Goal: Book appointment/travel/reservation

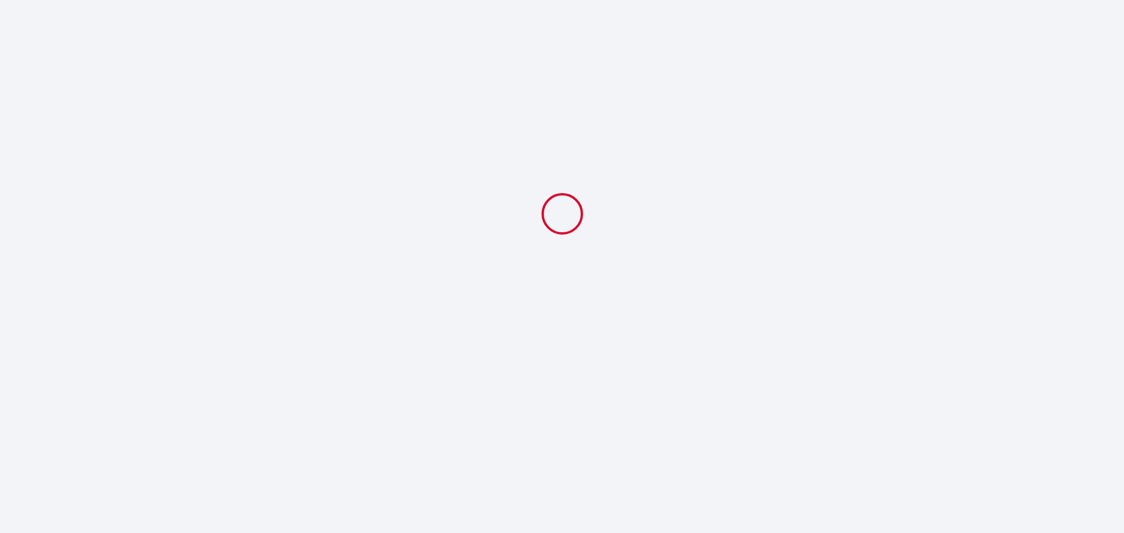
select select
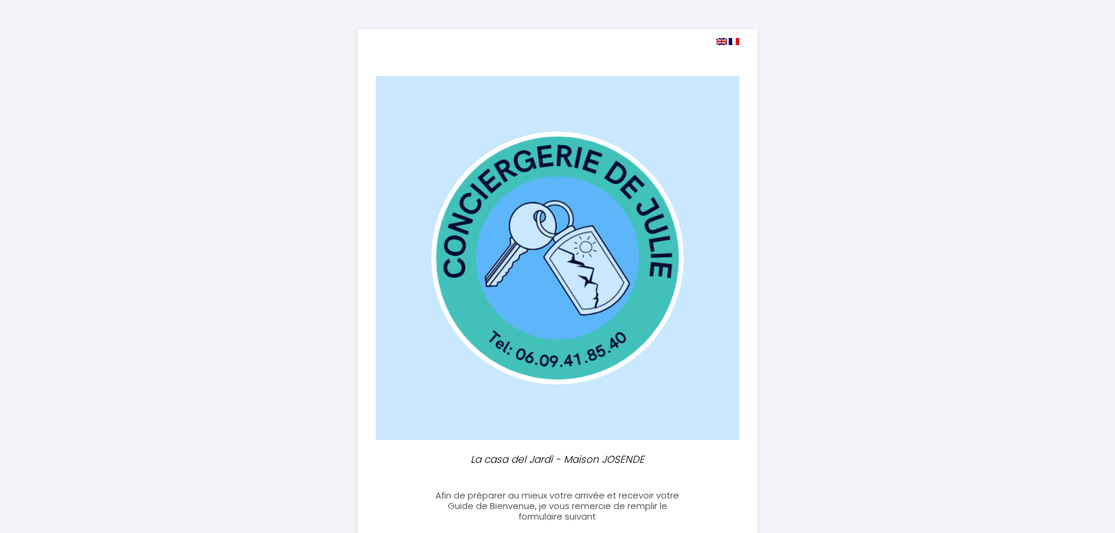
click at [723, 40] on img at bounding box center [722, 41] width 11 height 7
select select
click at [721, 42] on img at bounding box center [722, 41] width 11 height 7
click at [718, 42] on img at bounding box center [722, 41] width 11 height 7
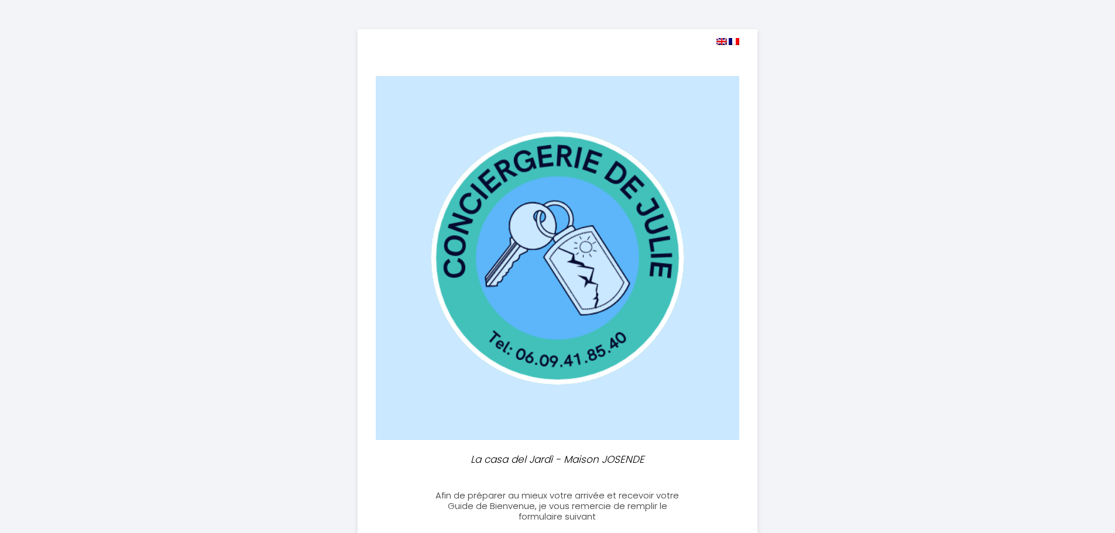
click at [719, 41] on img at bounding box center [722, 41] width 11 height 7
click at [721, 42] on img at bounding box center [722, 41] width 11 height 7
click at [724, 42] on img at bounding box center [722, 41] width 11 height 7
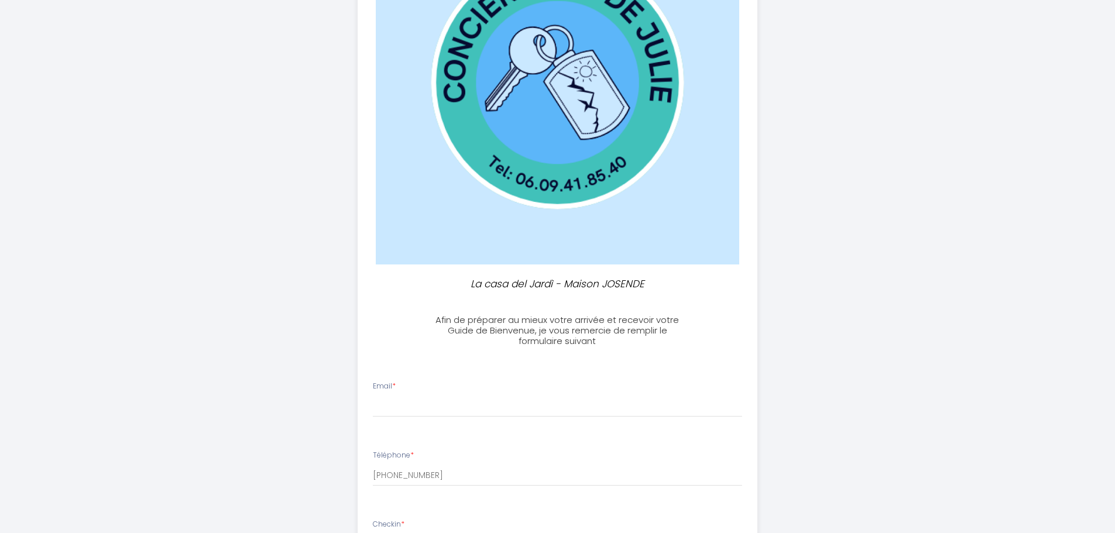
scroll to position [293, 0]
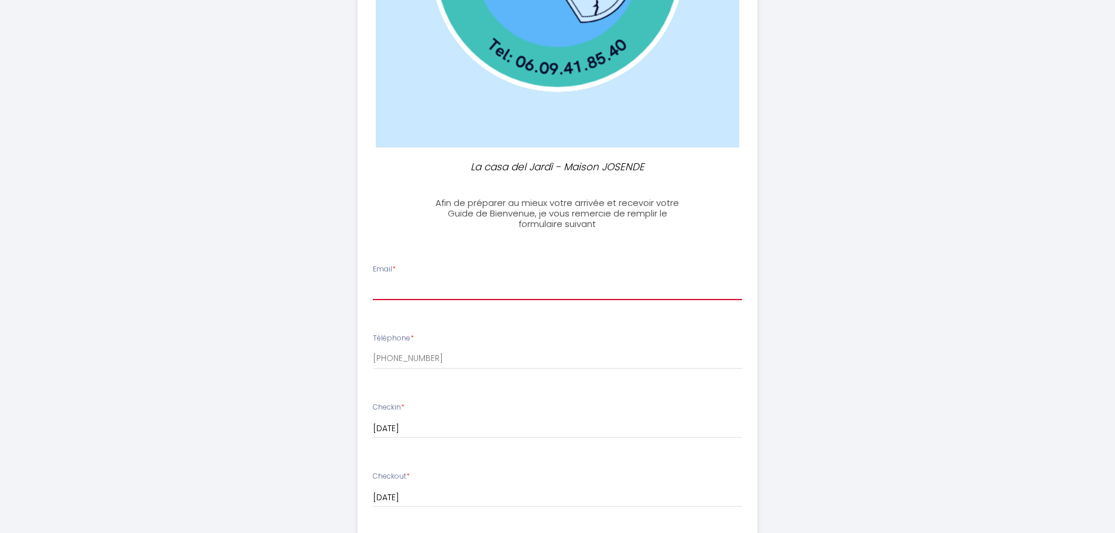
click at [408, 286] on input "Email *" at bounding box center [557, 289] width 369 height 21
click at [445, 290] on input "[PERSON_NAME].prous" at bounding box center [557, 289] width 369 height 21
type input "[PERSON_NAME][EMAIL_ADDRESS][DOMAIN_NAME]"
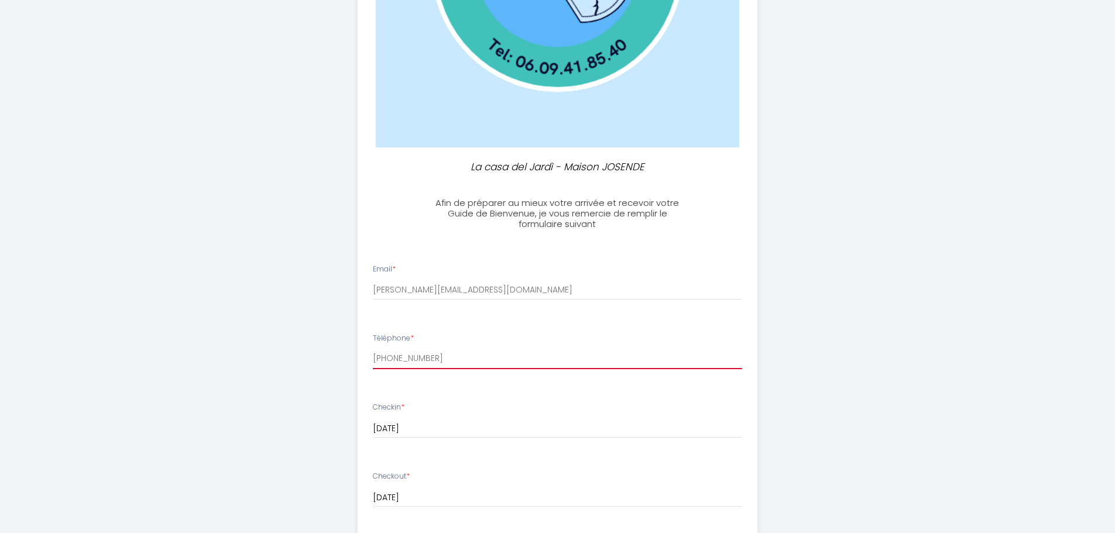
click at [446, 355] on input "[PHONE_NUMBER]" at bounding box center [557, 358] width 369 height 21
drag, startPoint x: 443, startPoint y: 357, endPoint x: 390, endPoint y: 357, distance: 52.7
click at [390, 357] on input "[PHONE_NUMBER]" at bounding box center [557, 358] width 369 height 21
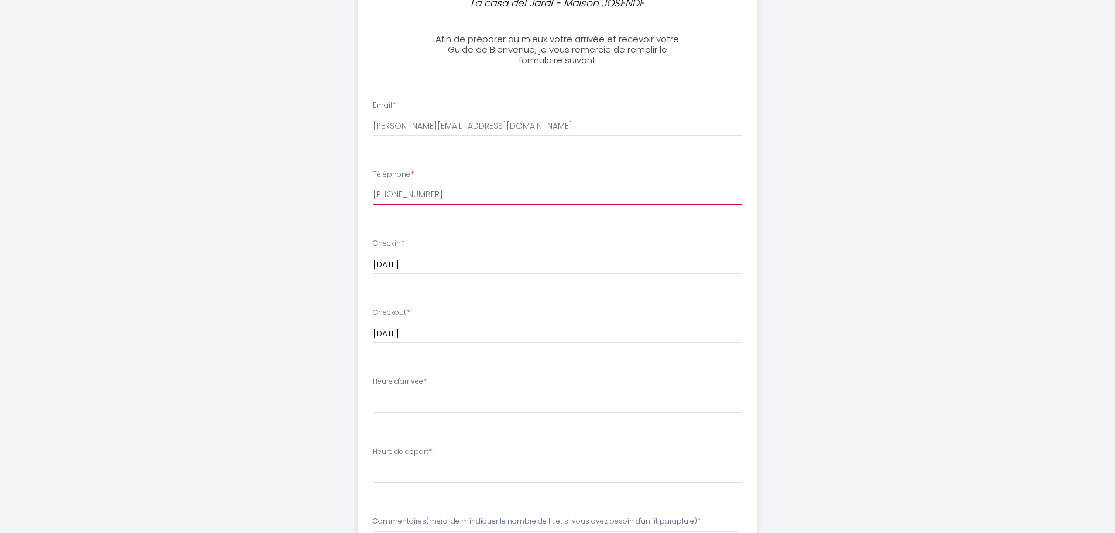
scroll to position [468, 0]
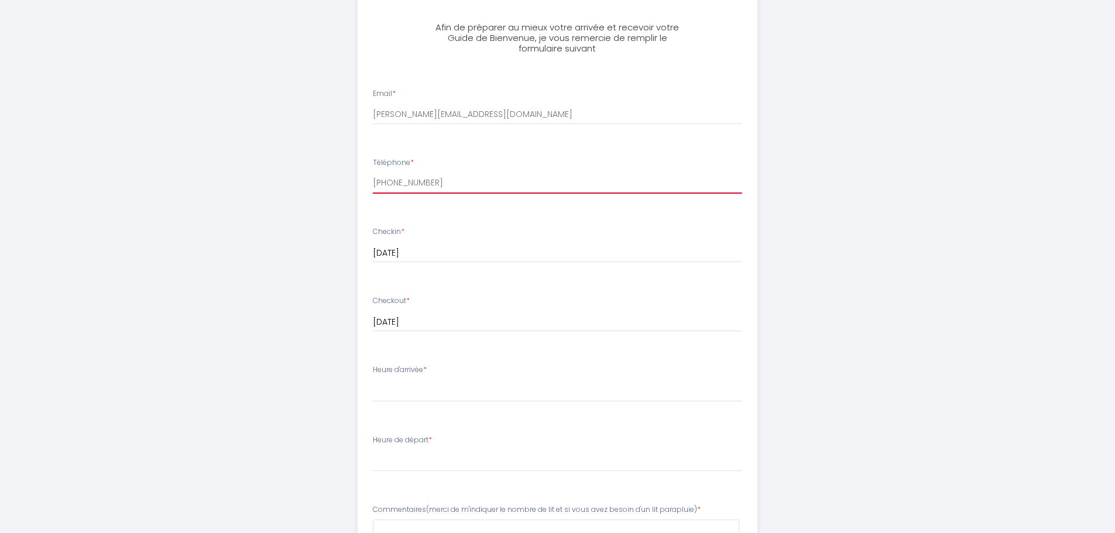
type input "[PHONE_NUMBER]"
click at [416, 392] on select "16:00 16:30 17:00 17:30 18:00 18:30 19:00 19:30 20:00 20:30 21:00 21:30 22:00 2…" at bounding box center [557, 391] width 369 height 22
select select "17:00"
click at [373, 380] on select "16:00 16:30 17:00 17:30 18:00 18:30 19:00 19:30 20:00 20:30 21:00 21:30 22:00 2…" at bounding box center [557, 391] width 369 height 22
click at [443, 458] on select "00:00 00:30 01:00 01:30 02:00 02:30 03:00 03:30 04:00 04:30 05:00 05:30 06:00 0…" at bounding box center [557, 461] width 369 height 22
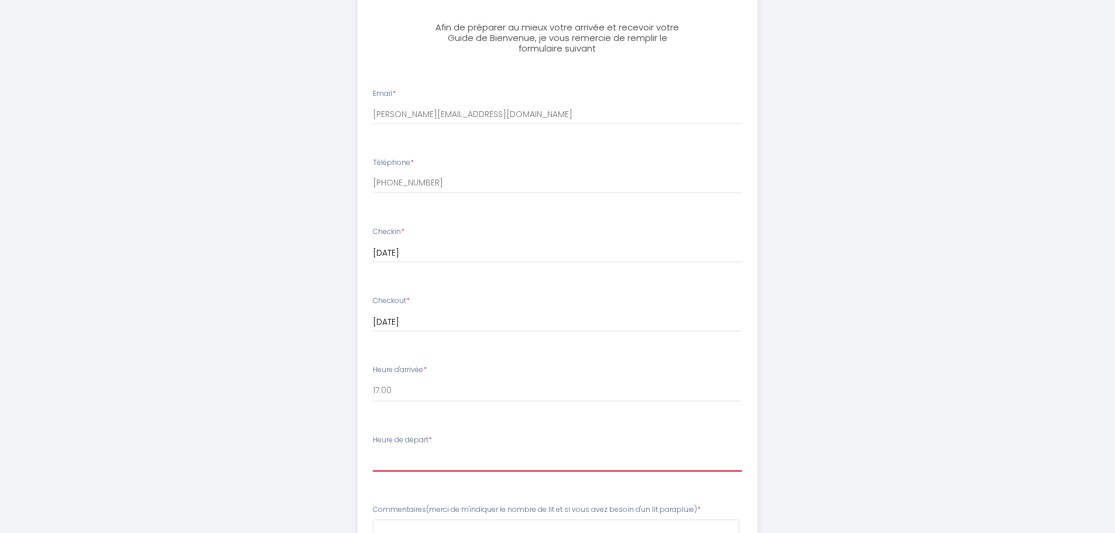
select select "11:00"
click at [373, 450] on select "00:00 00:30 01:00 01:30 02:00 02:30 03:00 03:30 04:00 04:30 05:00 05:30 06:00 0…" at bounding box center [557, 461] width 369 height 22
click at [268, 432] on div "La casa del Jardì - Maison JOSENDE Afin de préparer au mieux votre arrivée et r…" at bounding box center [558, 171] width 600 height 1278
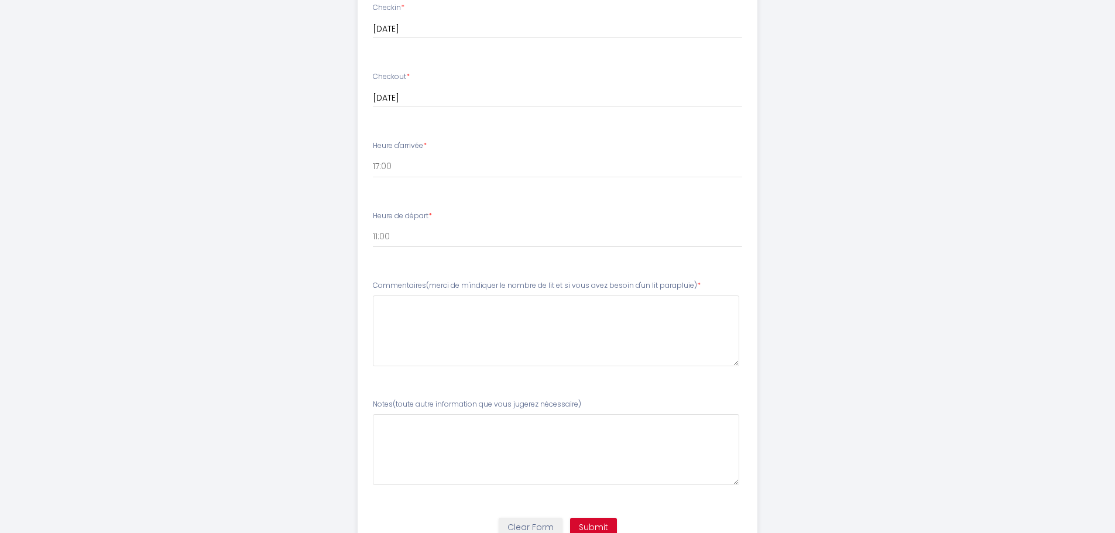
scroll to position [703, 0]
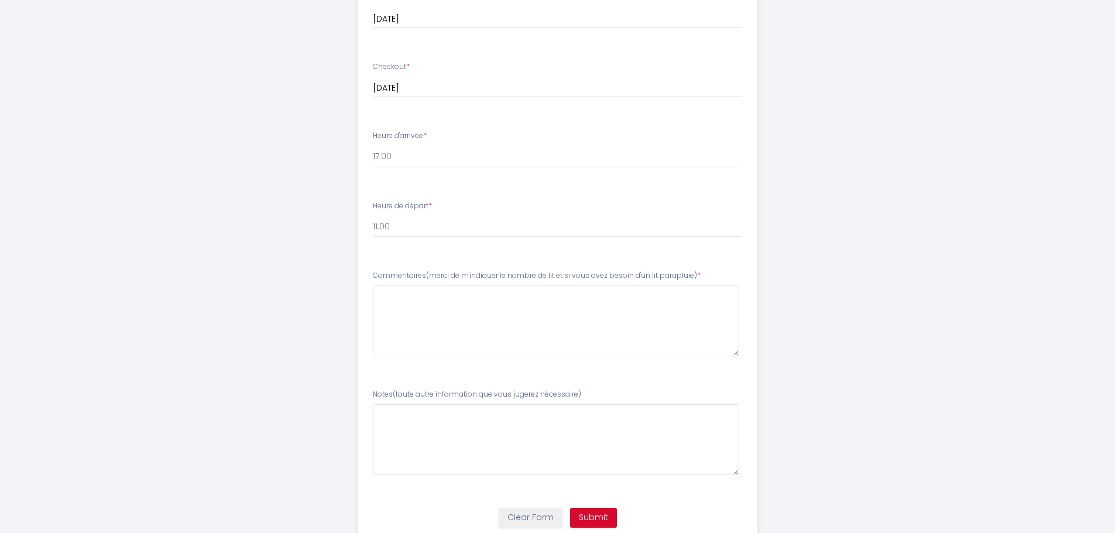
click at [677, 277] on label "Commentaires(merci de m'indiquer le nombre de lit et si vous avez besoin d'un l…" at bounding box center [537, 276] width 328 height 11
copy label "parapluie"
click at [464, 308] on parapluie\)6 at bounding box center [556, 321] width 367 height 71
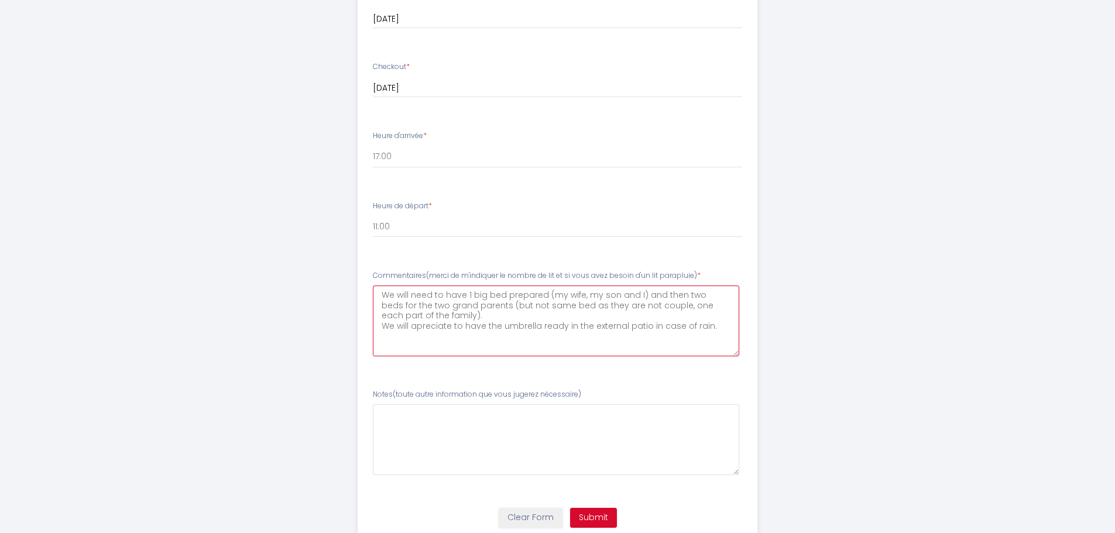
type parapluie\)6 "We will need to have 1 big bed prepared (my wife, my son and I) and then two be…"
click at [575, 426] on nécessaire\)7 at bounding box center [556, 440] width 367 height 71
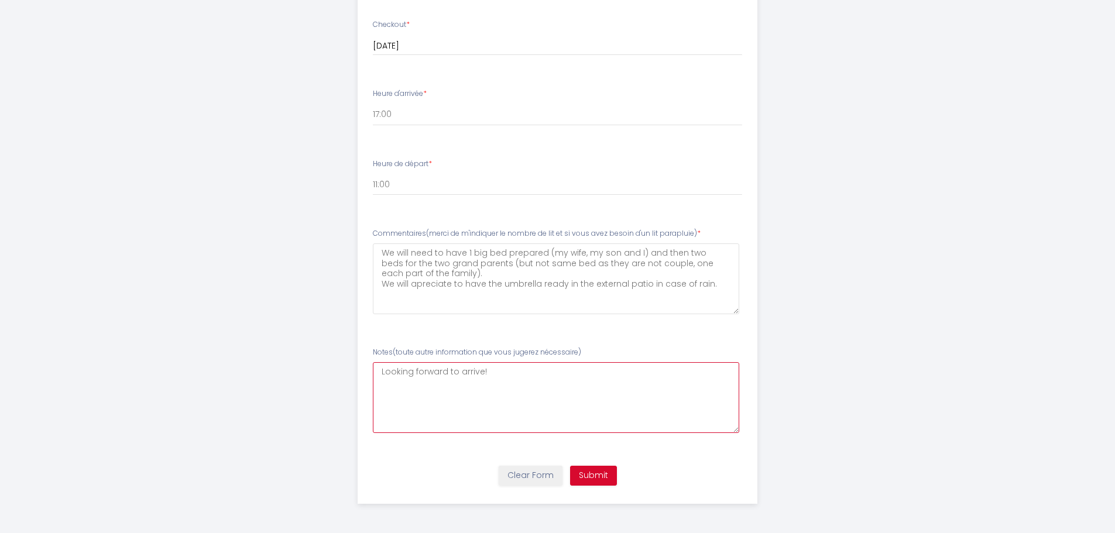
type nécessaire\)7 "Looking forward to arrive!"
click at [436, 273] on parapluie\)6 "We will need to have 1 big bed prepared (my wife, my son and I) and then two be…" at bounding box center [556, 279] width 367 height 71
click at [727, 282] on parapluie\)6 "We will need to have 1 big bed prepared (my wife, my son and I) and then two be…" at bounding box center [556, 279] width 367 height 71
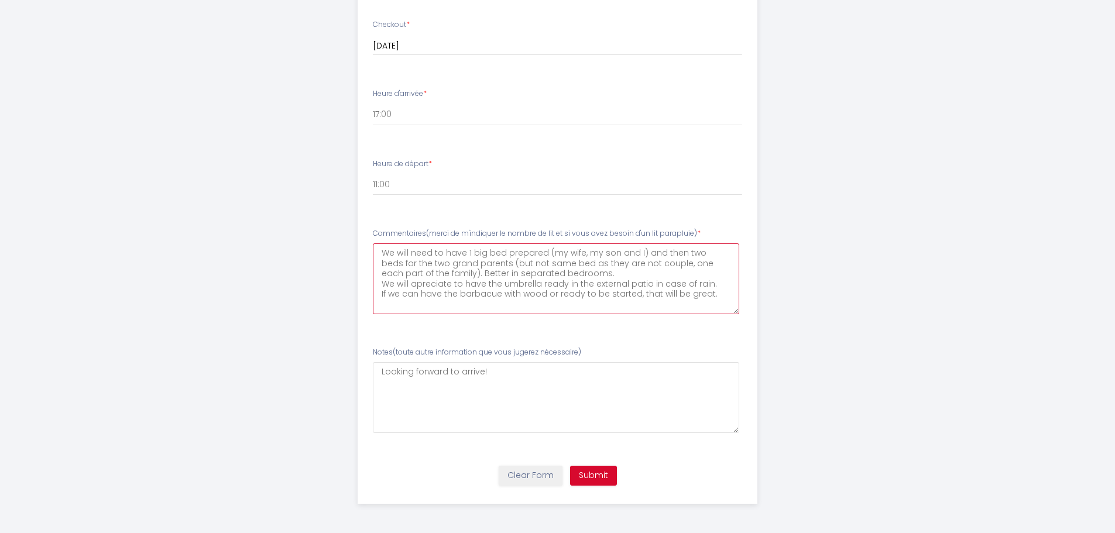
type parapluie\)6 "We will need to have 1 big bed prepared (my wife, my son and I) and then two be…"
click at [597, 473] on button "Submit" at bounding box center [593, 476] width 47 height 20
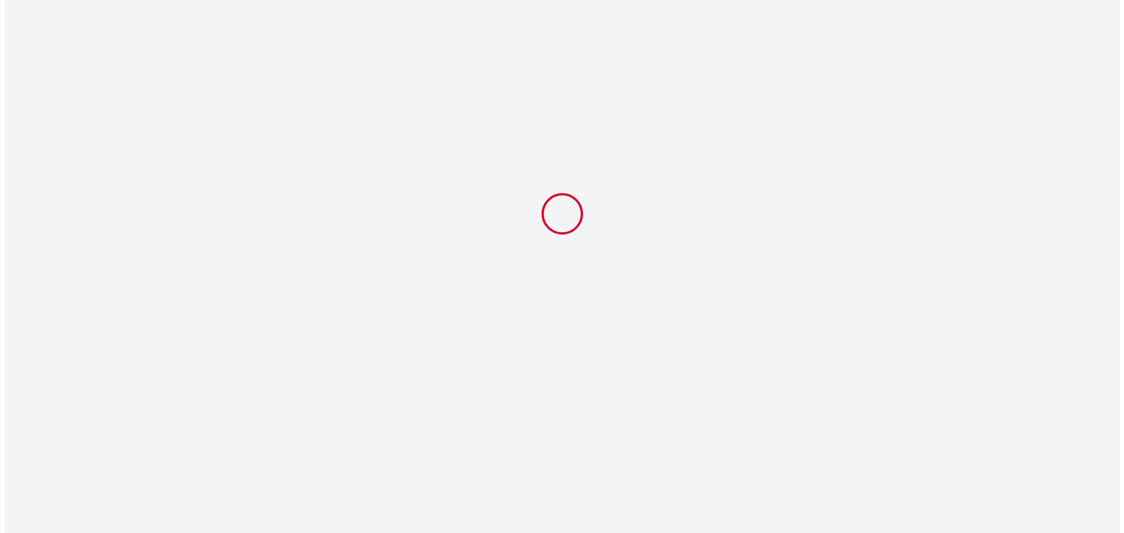
scroll to position [0, 0]
select select "17:00"
select select "11:00"
